Goal: Navigation & Orientation: Find specific page/section

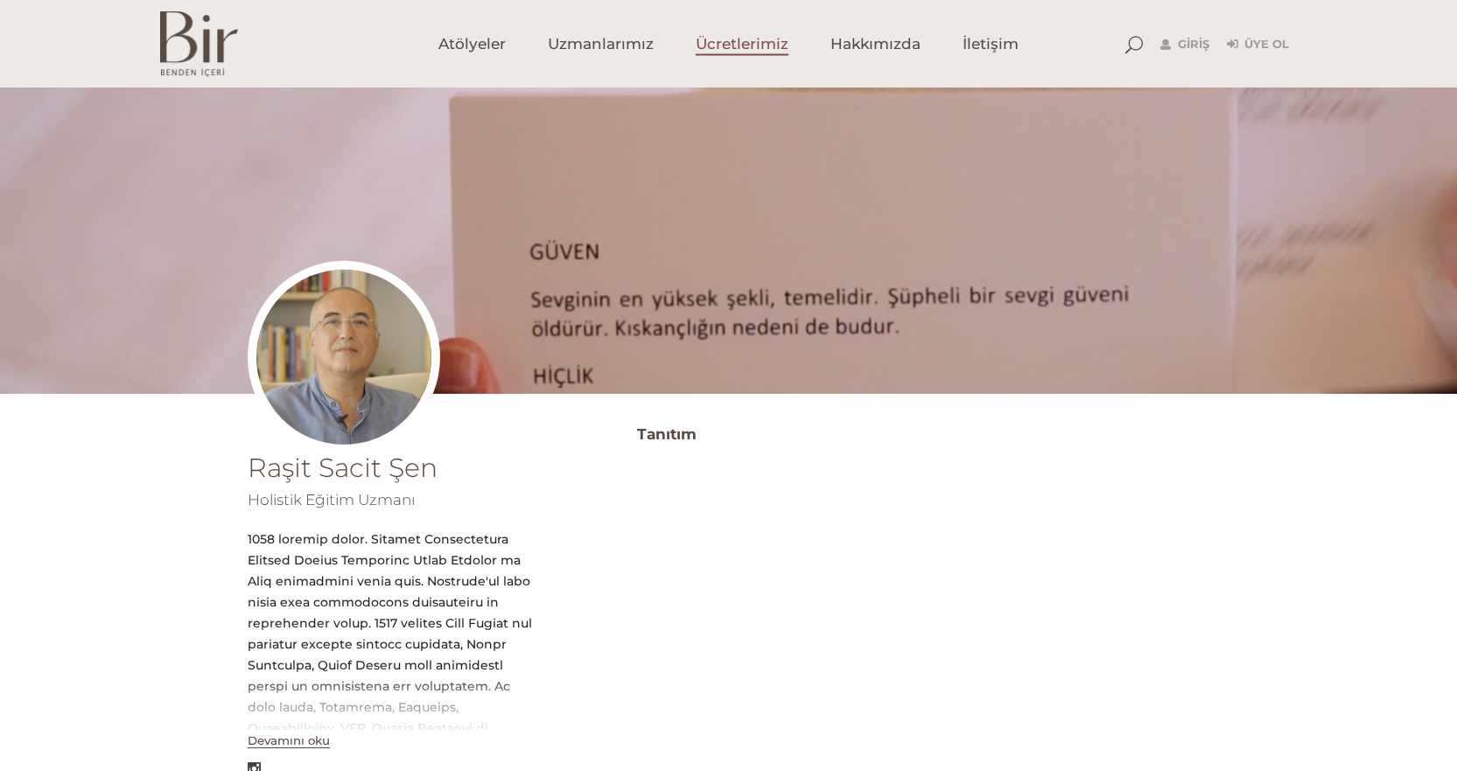
click at [706, 47] on span "Ücretlerimiz" at bounding box center [742, 44] width 93 height 20
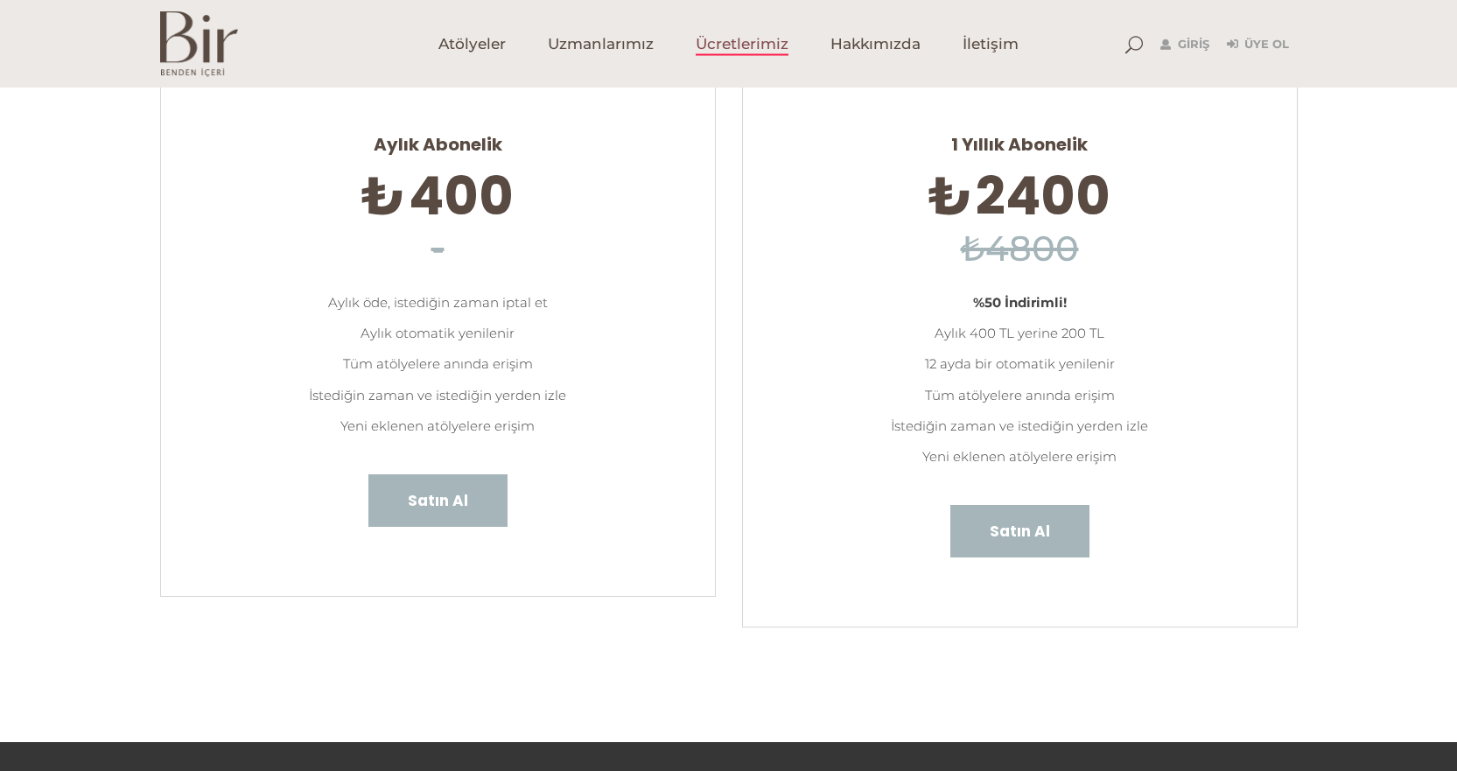
scroll to position [175, 0]
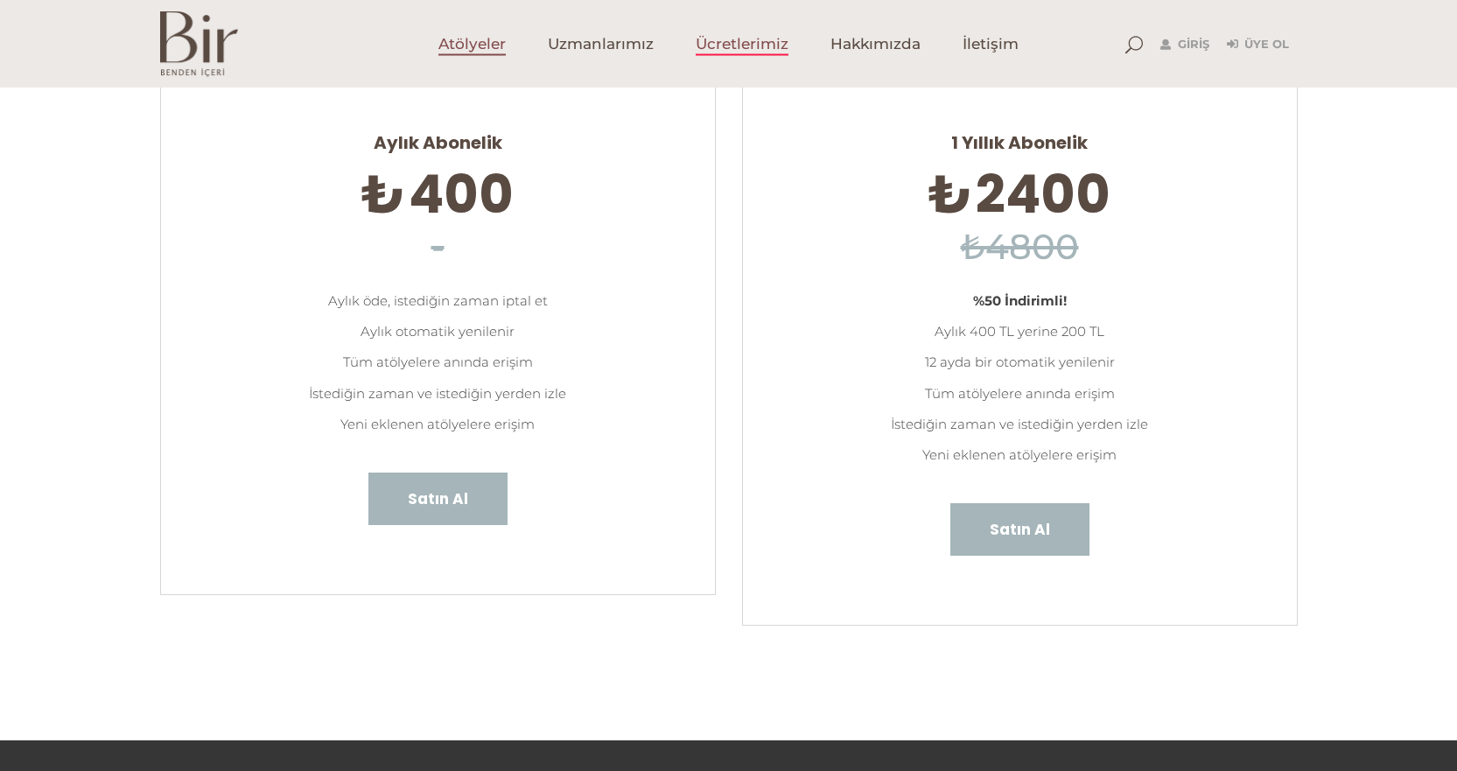
click at [488, 39] on span "Atölyeler" at bounding box center [472, 44] width 67 height 20
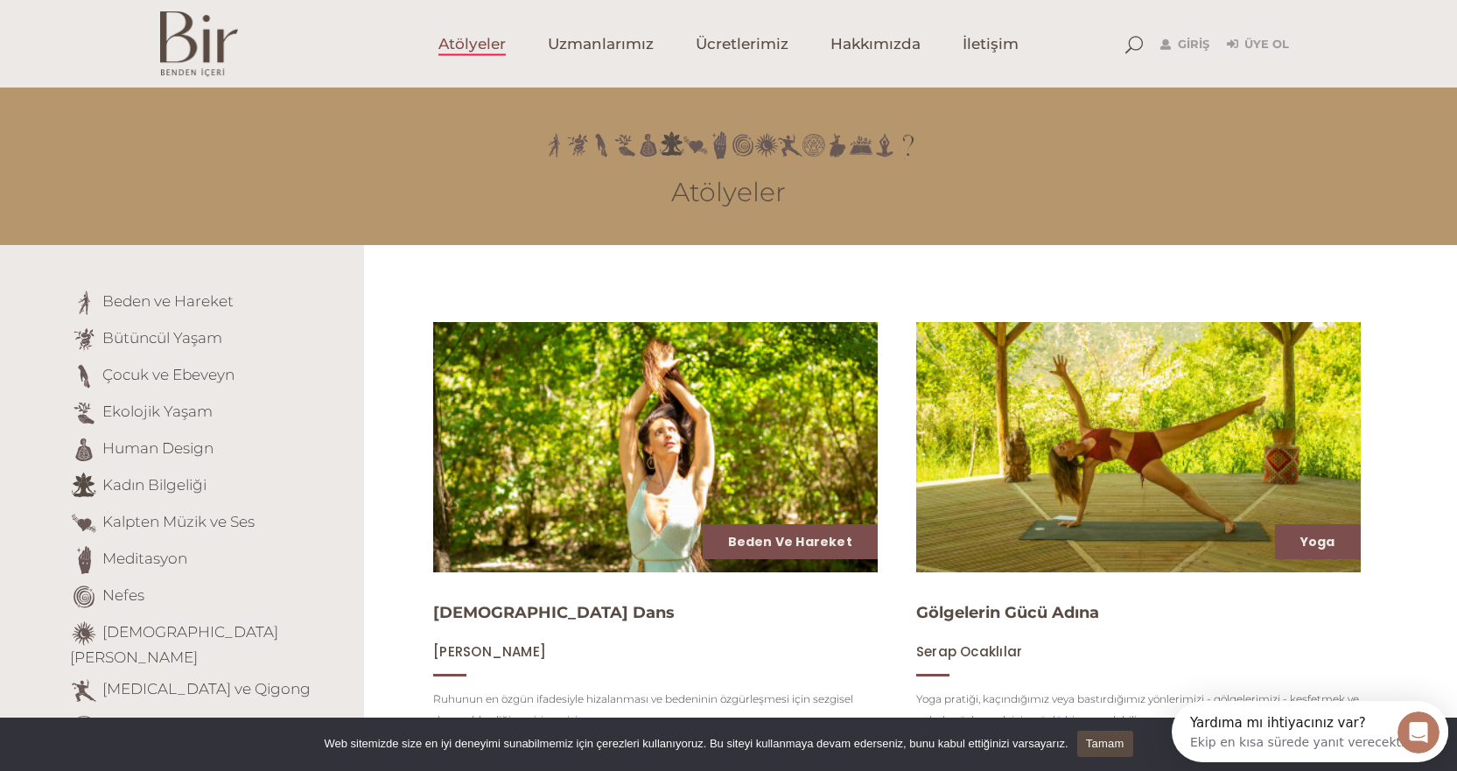
click at [192, 57] on img at bounding box center [199, 44] width 78 height 66
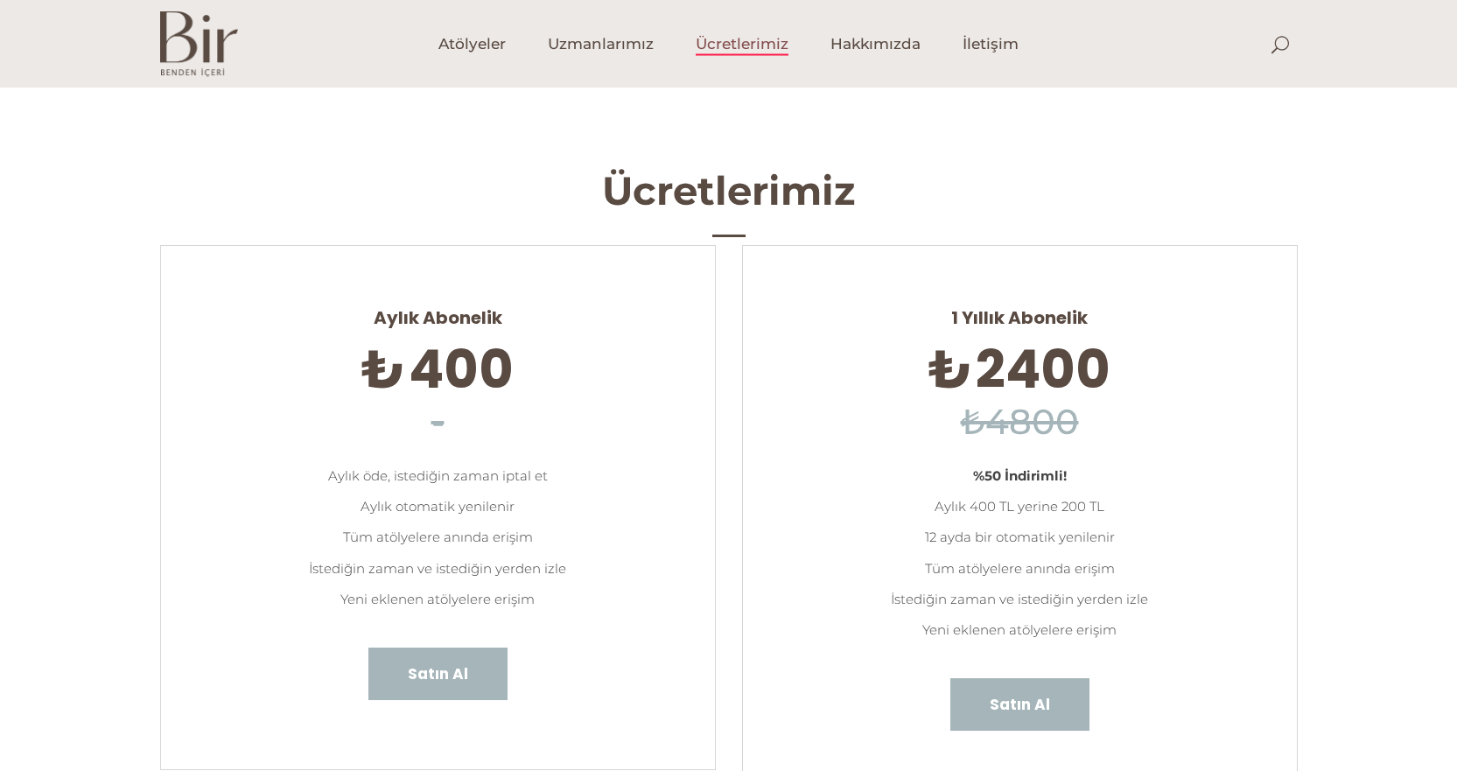
scroll to position [176, 0]
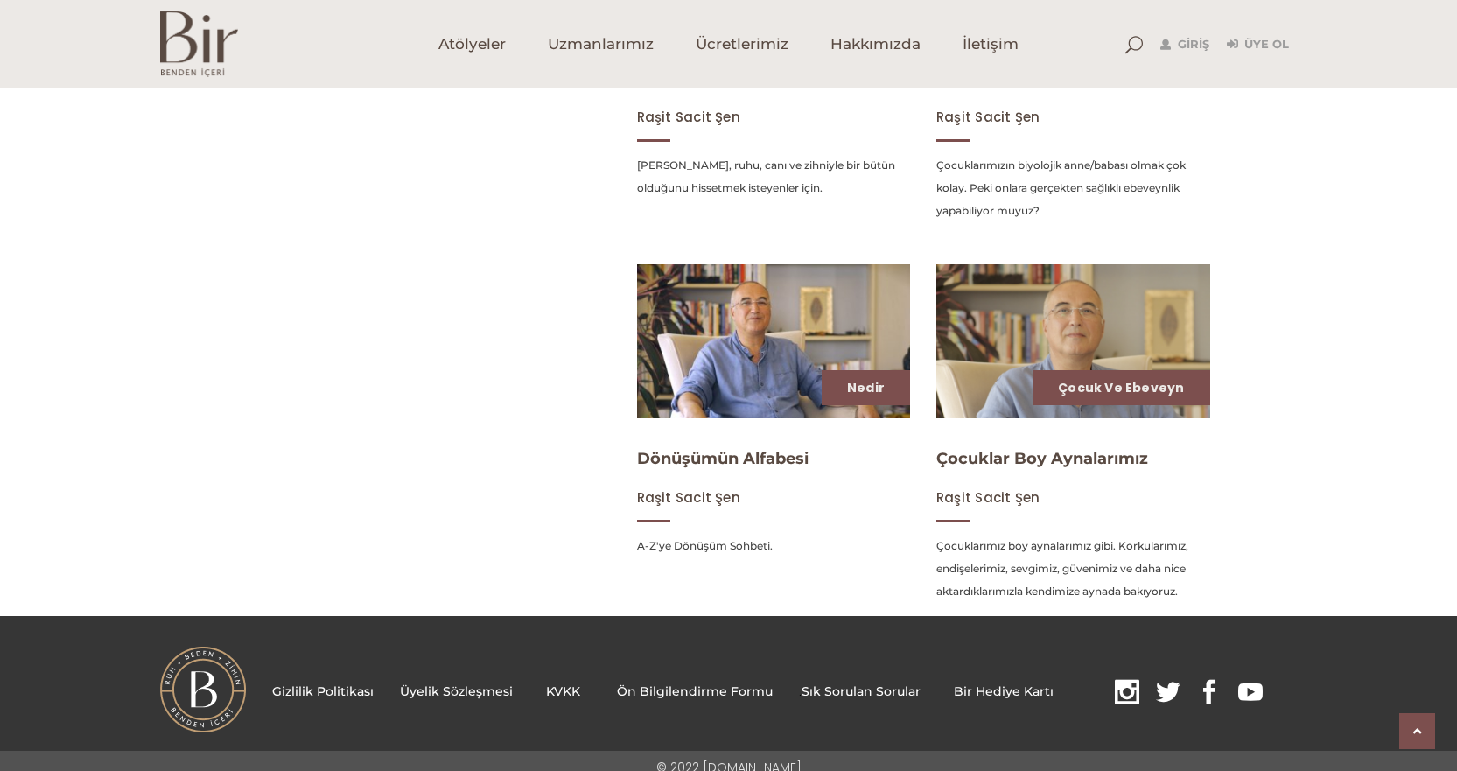
scroll to position [975, 0]
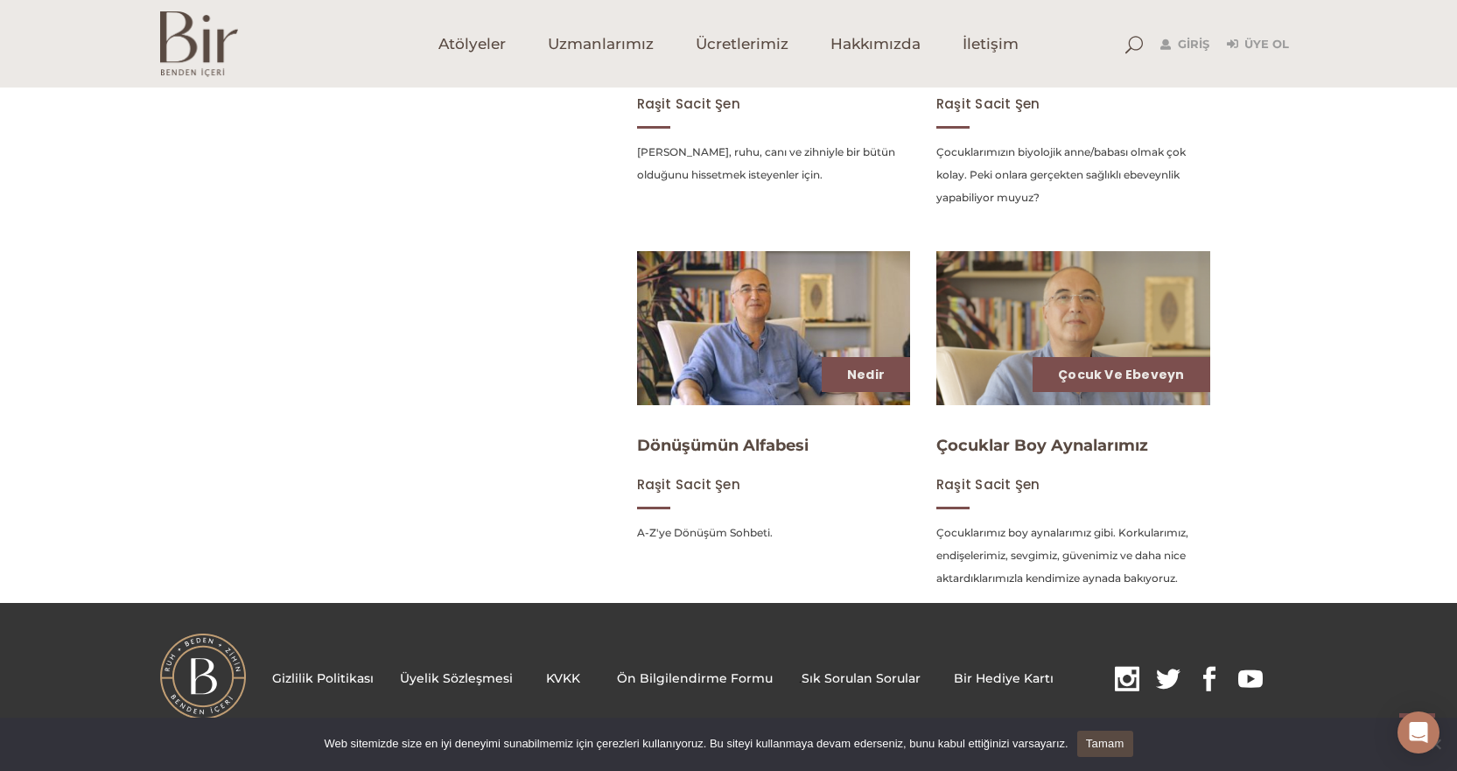
click at [1162, 683] on span at bounding box center [1168, 679] width 25 height 27
click at [1197, 673] on span at bounding box center [1209, 679] width 25 height 27
click at [1244, 675] on span at bounding box center [1251, 679] width 25 height 27
